Goal: Transaction & Acquisition: Purchase product/service

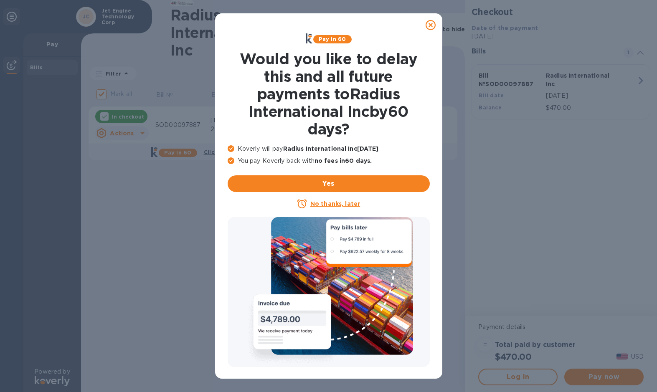
click at [429, 23] on icon at bounding box center [430, 25] width 10 height 10
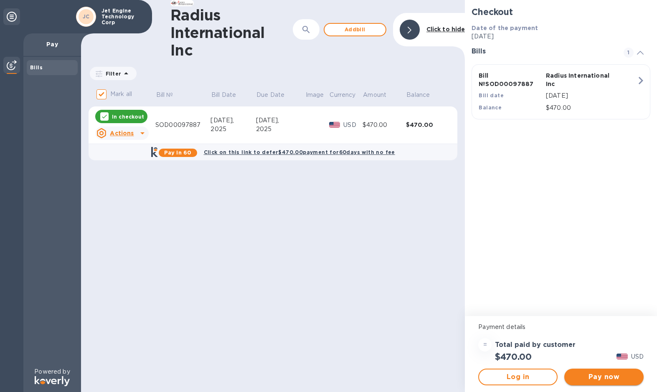
click at [595, 373] on span "Pay now" at bounding box center [604, 377] width 66 height 10
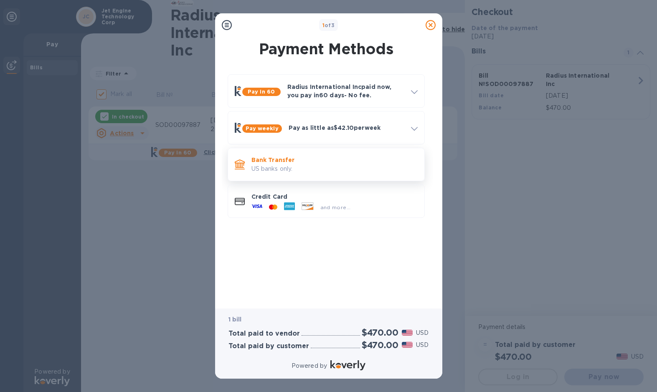
click at [303, 159] on p "Bank Transfer" at bounding box center [334, 160] width 166 height 8
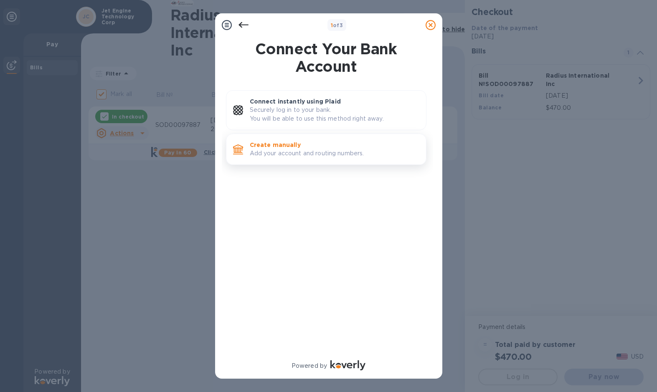
click at [319, 158] on div "Create manually Add your account and routing numbers." at bounding box center [334, 149] width 176 height 24
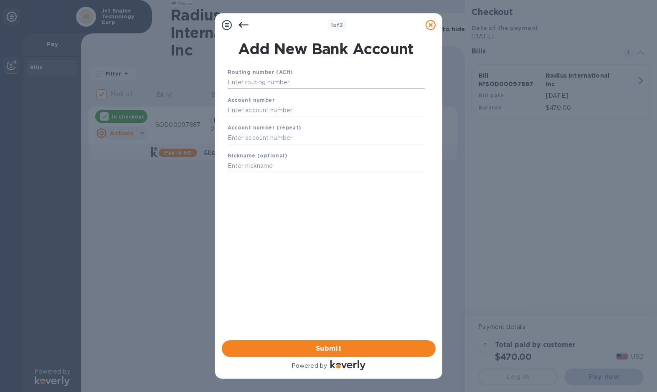
click at [259, 82] on input "text" at bounding box center [326, 82] width 197 height 13
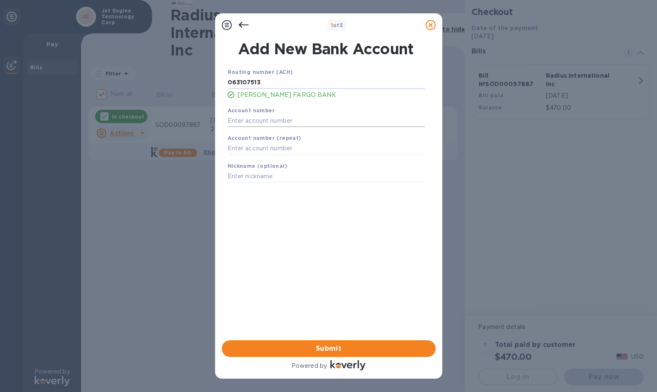
type input "063107513"
click at [266, 124] on input "text" at bounding box center [326, 120] width 197 height 13
type input "9240823907"
click at [258, 149] on input "text" at bounding box center [326, 148] width 197 height 13
type input "9240823907"
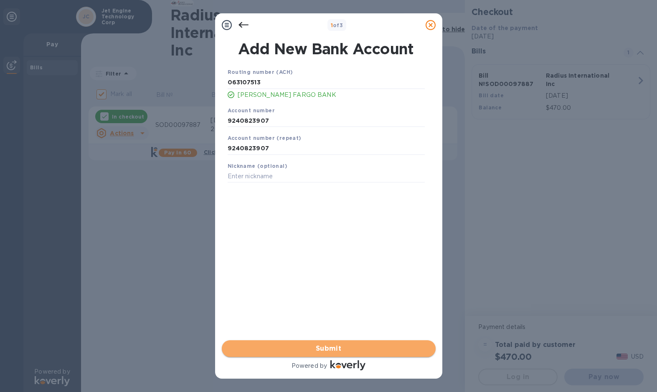
click at [334, 349] on span "Submit" at bounding box center [328, 349] width 200 height 10
